Goal: Task Accomplishment & Management: Manage account settings

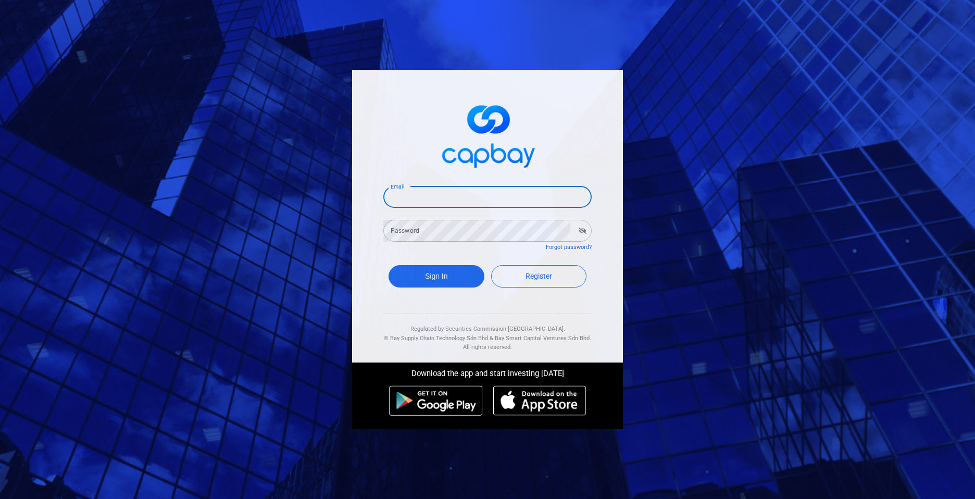
click at [440, 195] on input "Email" at bounding box center [487, 197] width 208 height 22
type input "[EMAIL_ADDRESS][DOMAIN_NAME]"
click at [435, 277] on button "Sign In" at bounding box center [437, 276] width 96 height 22
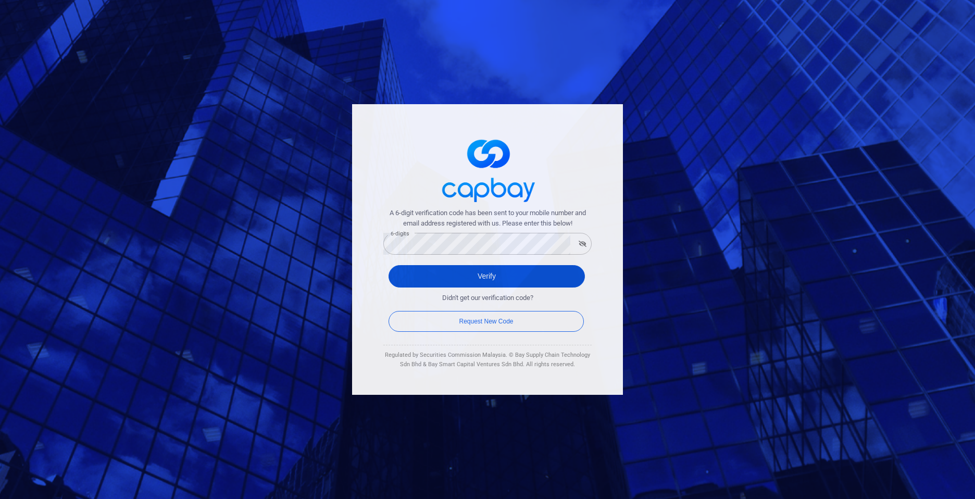
click at [458, 277] on button "Verify" at bounding box center [487, 276] width 196 height 22
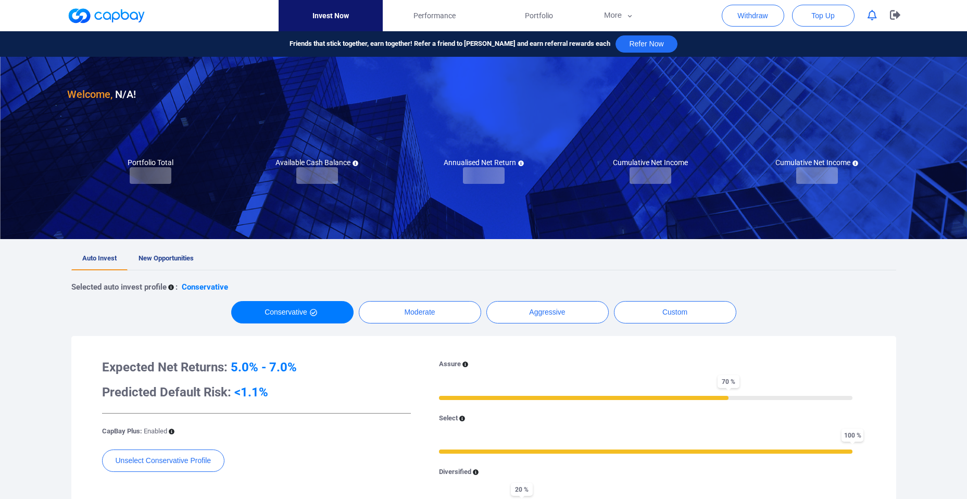
checkbox input "true"
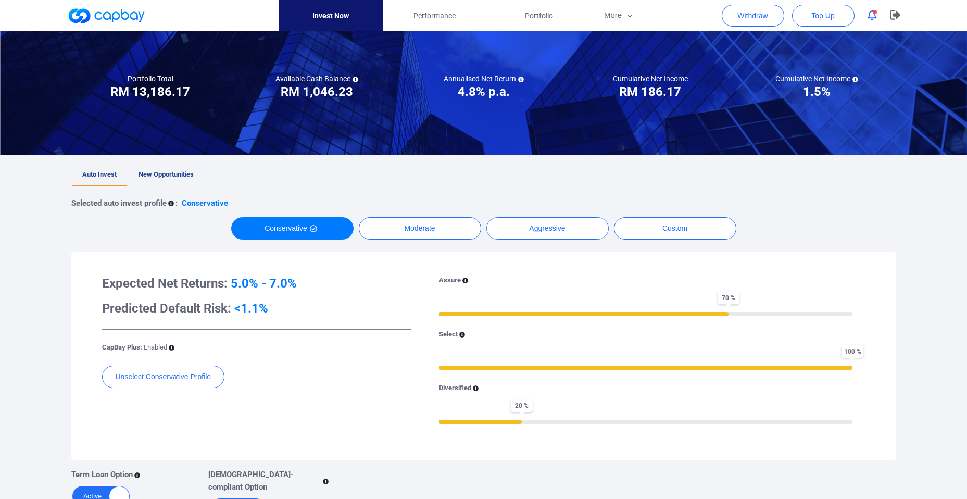
scroll to position [75, 0]
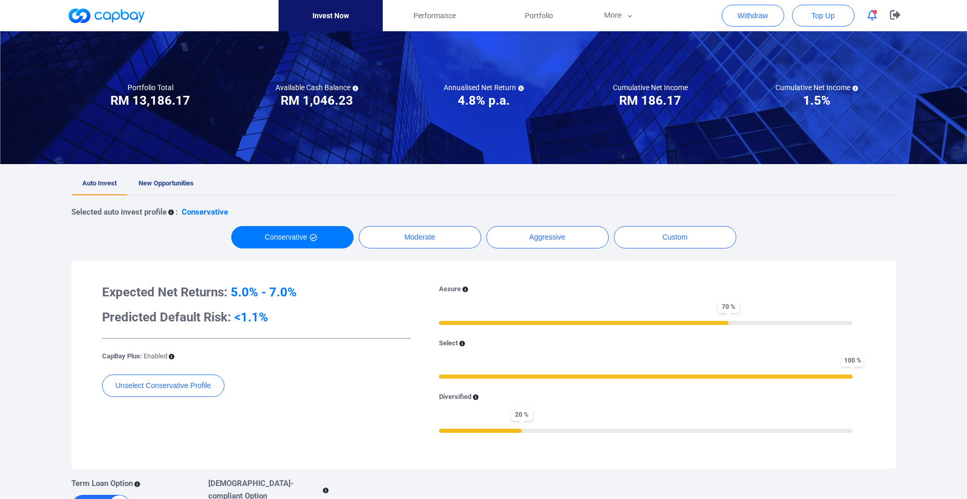
click at [167, 180] on span "New Opportunities" at bounding box center [166, 183] width 55 height 8
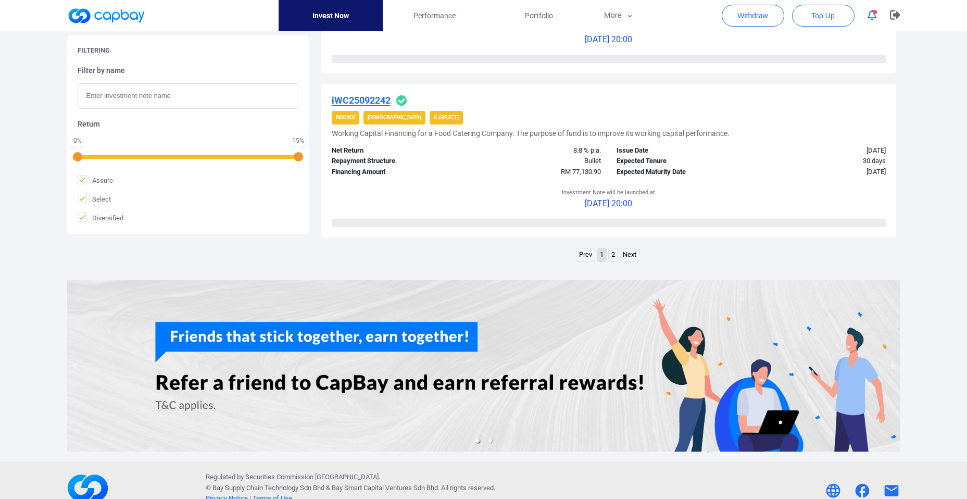
scroll to position [1572, 0]
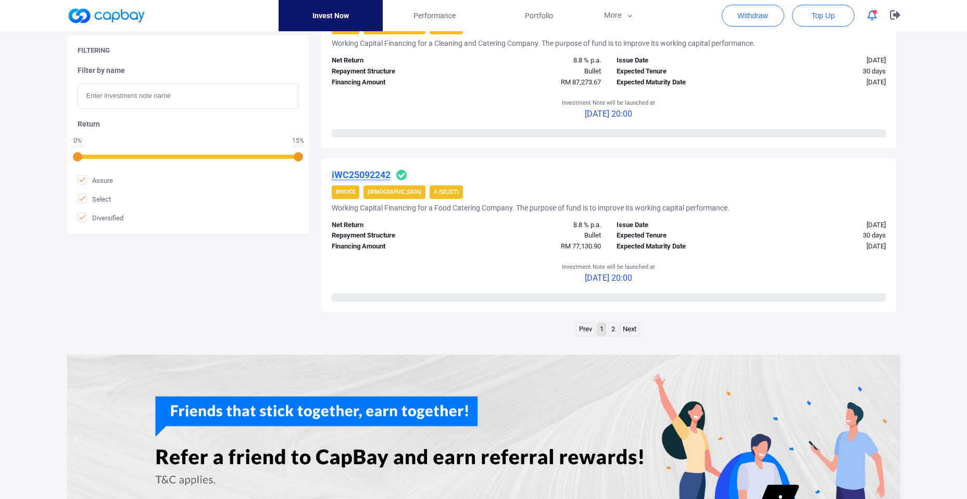
click at [611, 333] on link "2" at bounding box center [613, 329] width 9 height 13
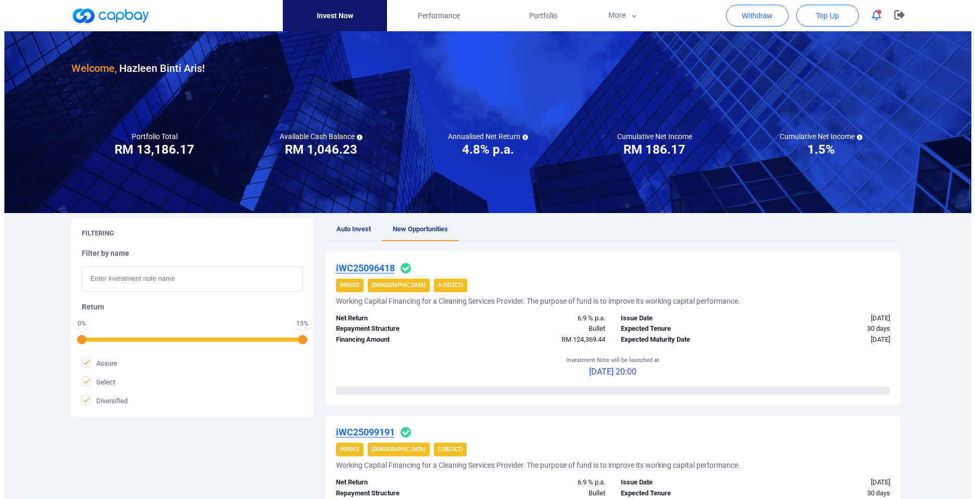
scroll to position [0, 0]
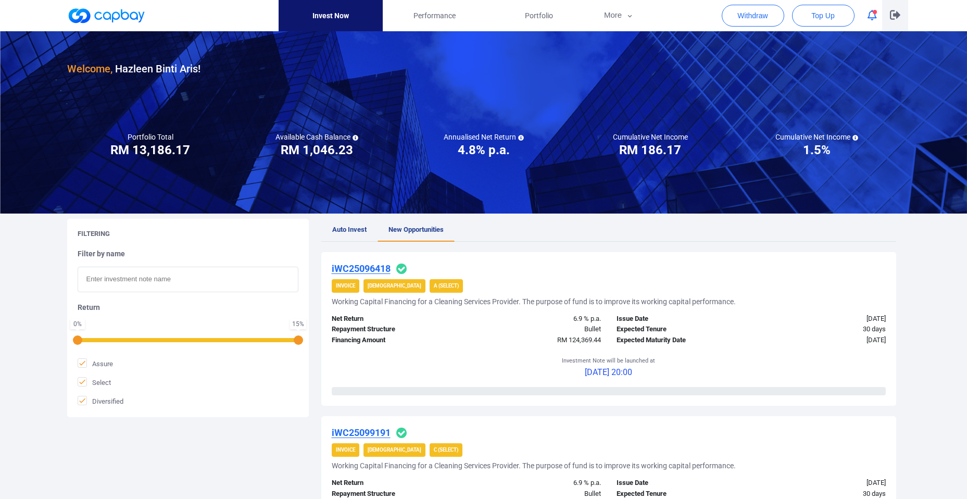
click at [899, 14] on icon "button" at bounding box center [895, 15] width 10 height 10
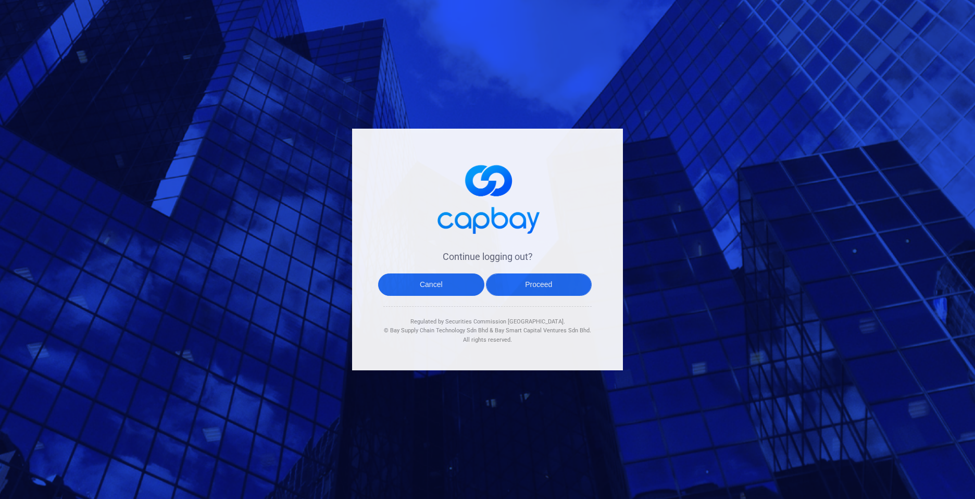
click at [516, 290] on button "Proceed" at bounding box center [539, 284] width 106 height 22
